Goal: Information Seeking & Learning: Find contact information

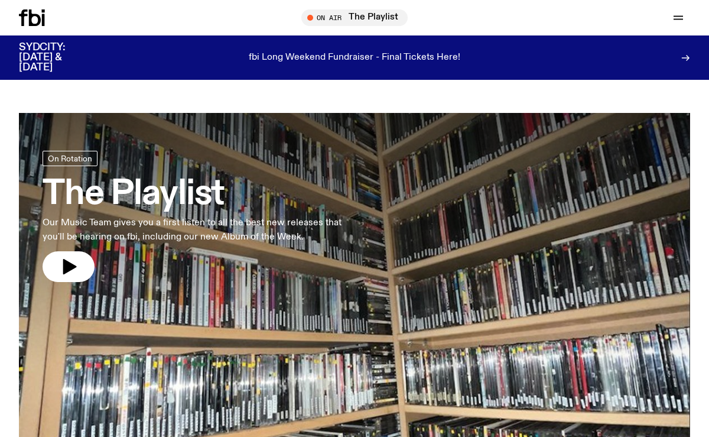
scroll to position [2391, 0]
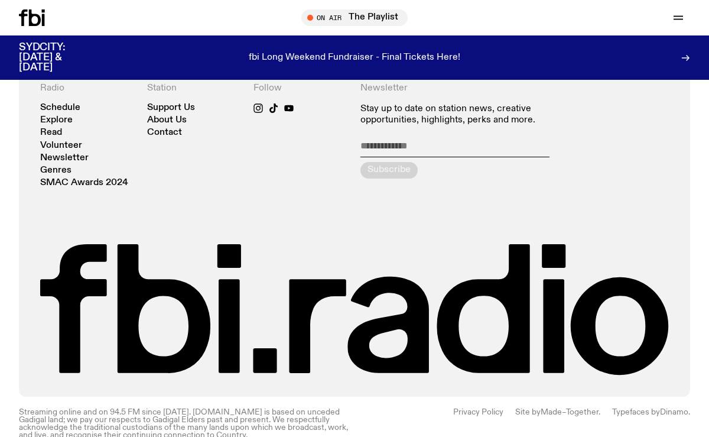
click at [467, 408] on link "Privacy Policy" at bounding box center [478, 423] width 50 height 31
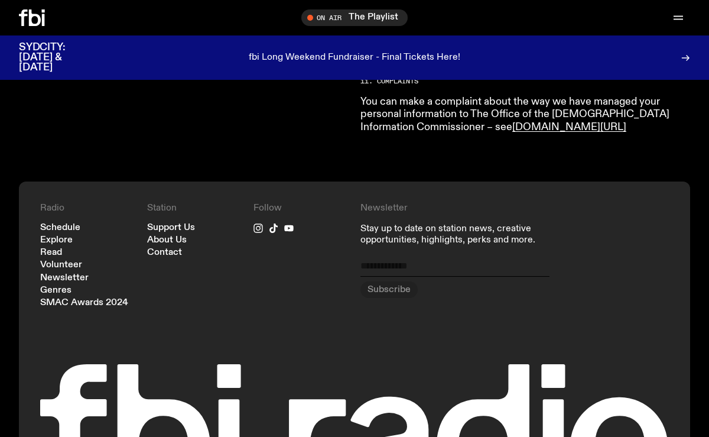
scroll to position [2534, 0]
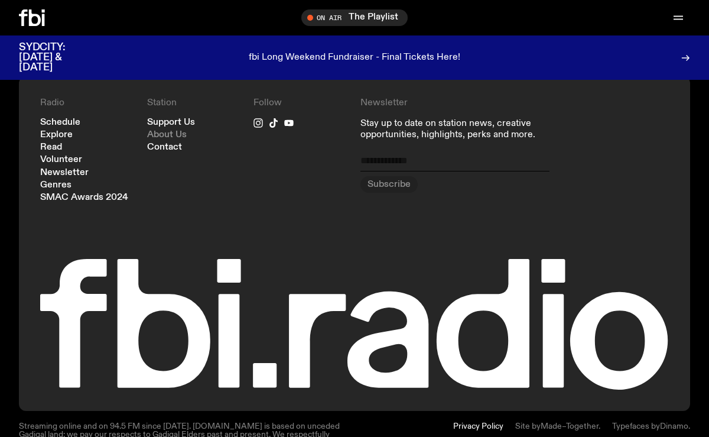
click at [163, 132] on link "About Us" at bounding box center [167, 135] width 40 height 9
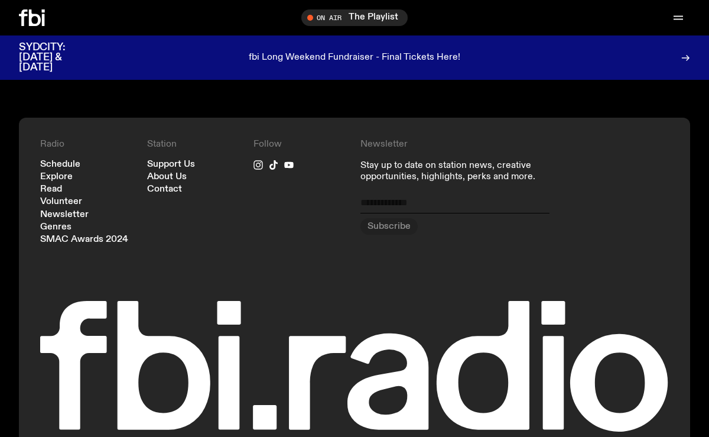
scroll to position [1333, 0]
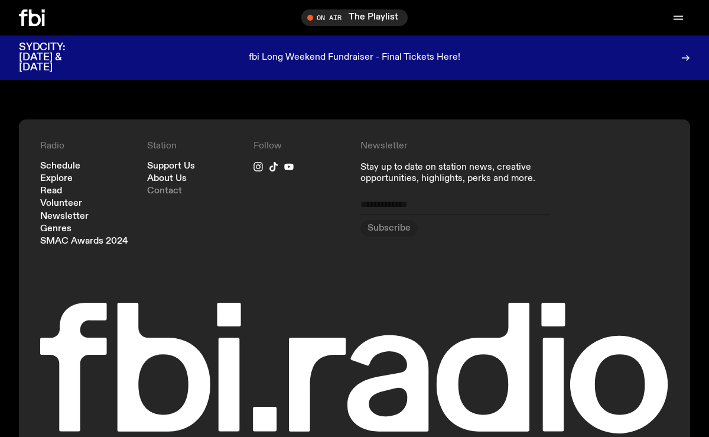
click at [157, 187] on link "Contact" at bounding box center [164, 191] width 35 height 9
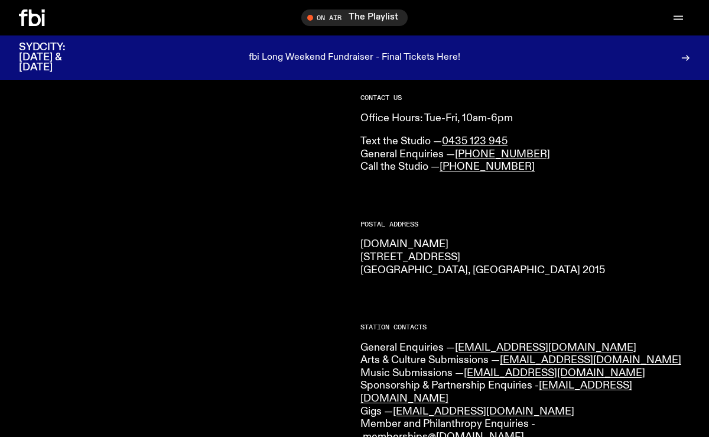
scroll to position [93, 0]
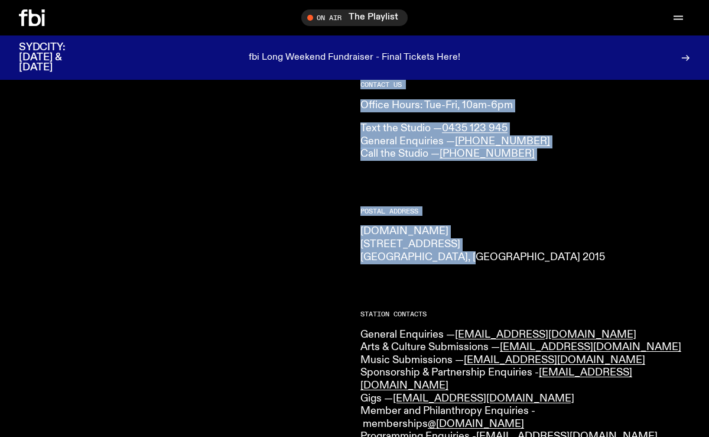
drag, startPoint x: 465, startPoint y: 255, endPoint x: 353, endPoint y: 236, distance: 112.7
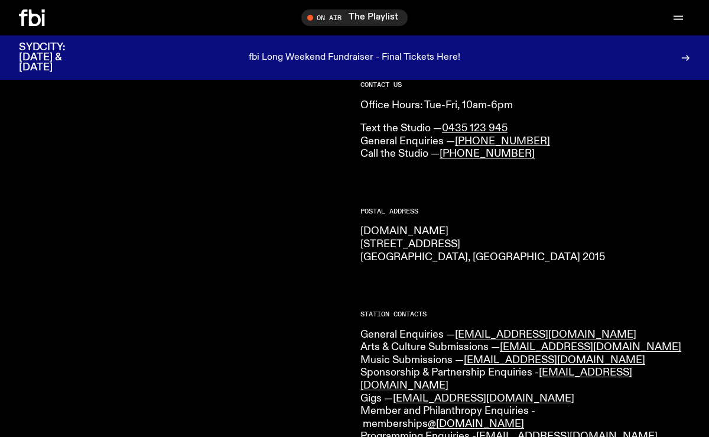
click at [363, 236] on p "[DOMAIN_NAME] [STREET_ADDRESS] 2015" at bounding box center [526, 244] width 330 height 38
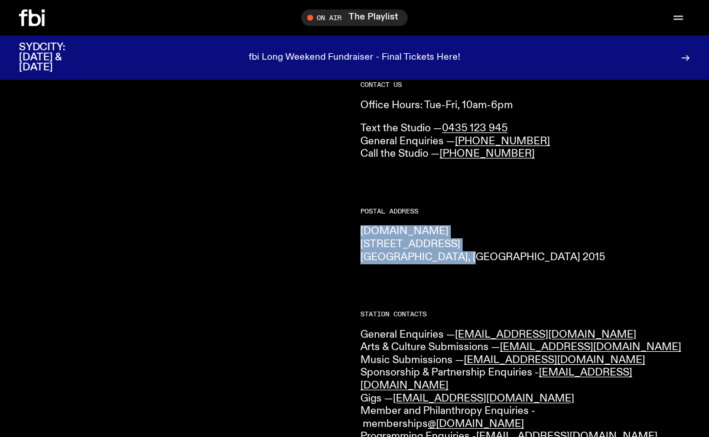
drag, startPoint x: 359, startPoint y: 232, endPoint x: 468, endPoint y: 256, distance: 111.4
copy p "[DOMAIN_NAME] [STREET_ADDRESS] 2015"
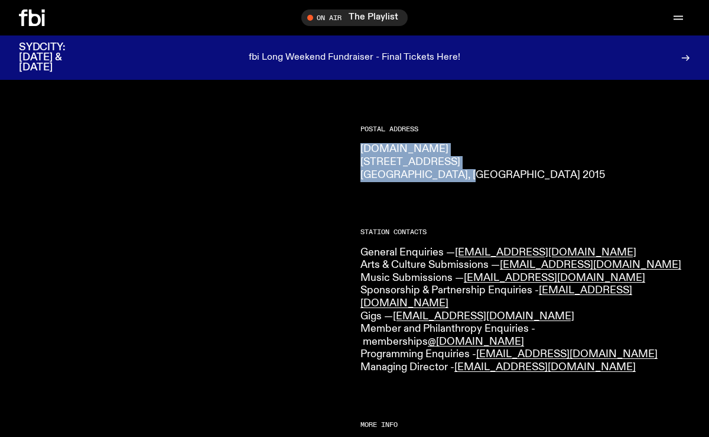
scroll to position [200, 0]
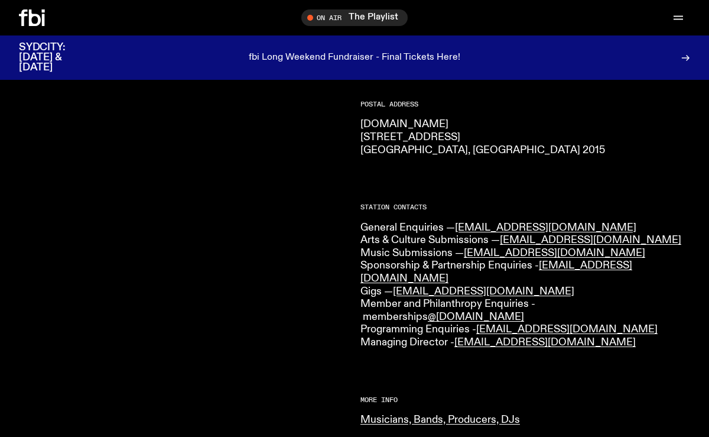
click at [359, 326] on div "CONTACT US Office Hours: Tue-Fri, 10am-6pm Text the Studio — 0435 123 945 Gener…" at bounding box center [354, 350] width 709 height 780
drag, startPoint x: 548, startPoint y: 226, endPoint x: 459, endPoint y: 226, distance: 89.2
click at [459, 226] on p "General Enquiries — [EMAIL_ADDRESS][DOMAIN_NAME] Arts & Culture Submissions — […" at bounding box center [526, 286] width 330 height 128
copy link "[EMAIL_ADDRESS][DOMAIN_NAME]"
